Goal: Transaction & Acquisition: Purchase product/service

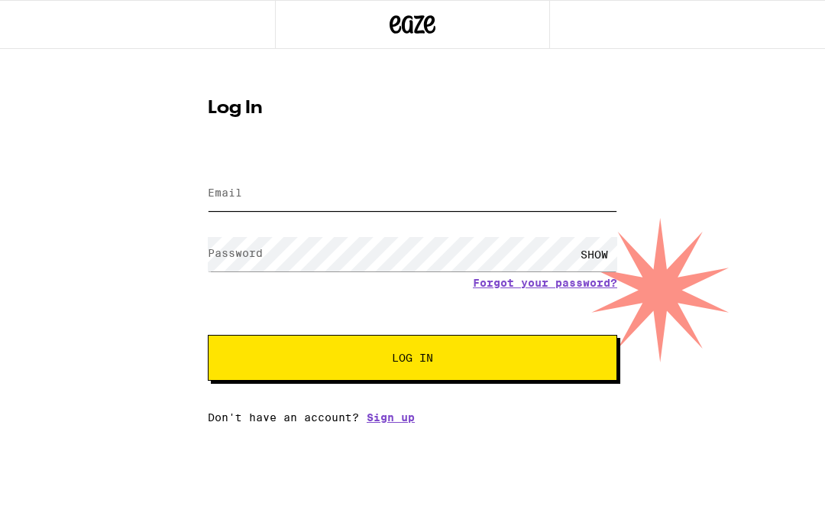
click at [451, 201] on input "Email" at bounding box center [413, 194] width 410 height 34
type input "[EMAIL_ADDRESS][DOMAIN_NAME]"
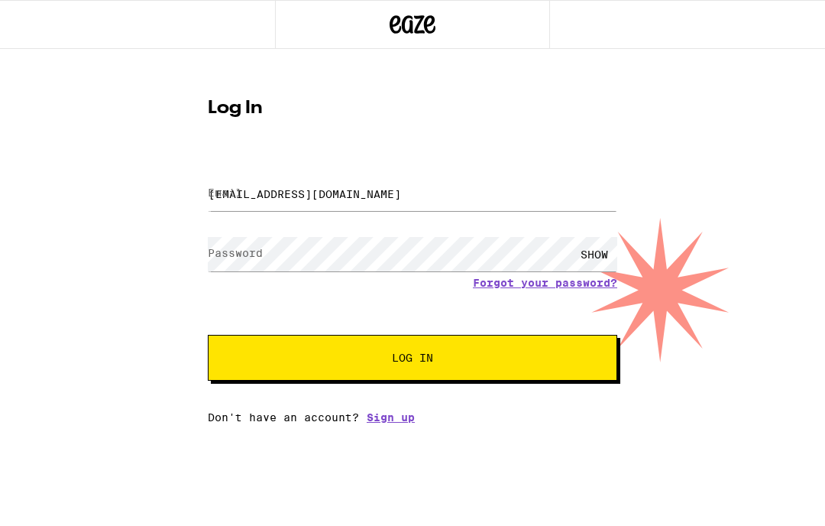
click at [413, 360] on button "Log In" at bounding box center [413, 358] width 410 height 46
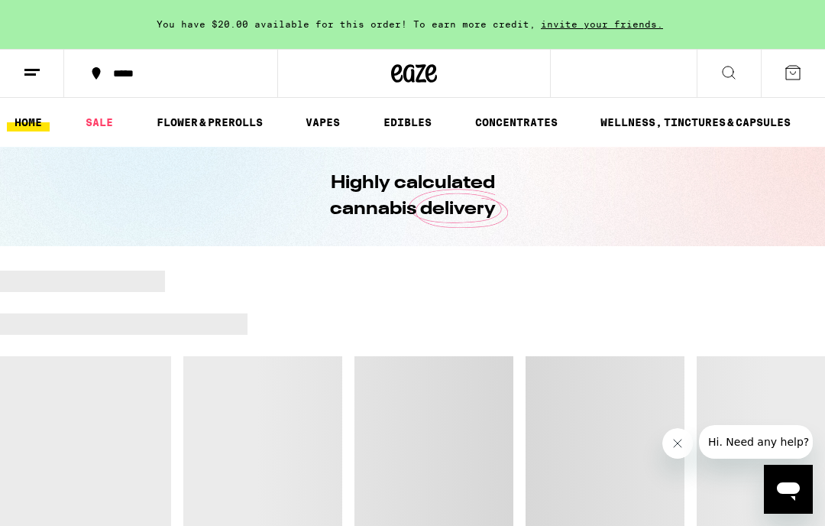
click at [495, 363] on div at bounding box center [412, 431] width 825 height 321
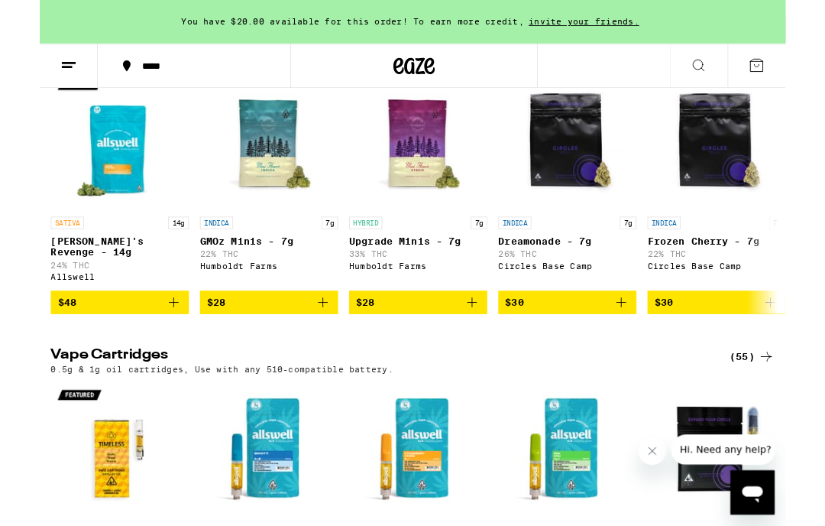
scroll to position [2008, 0]
